Goal: Find contact information: Find contact information

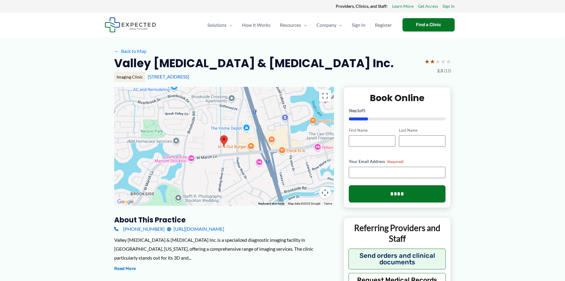
click at [195, 228] on link "[URL][DOMAIN_NAME]" at bounding box center [195, 228] width 57 height 9
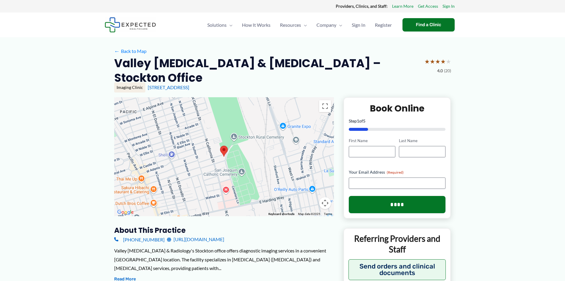
click at [212, 235] on link "http://www.valleymri.com/" at bounding box center [195, 239] width 57 height 9
